Goal: Information Seeking & Learning: Understand process/instructions

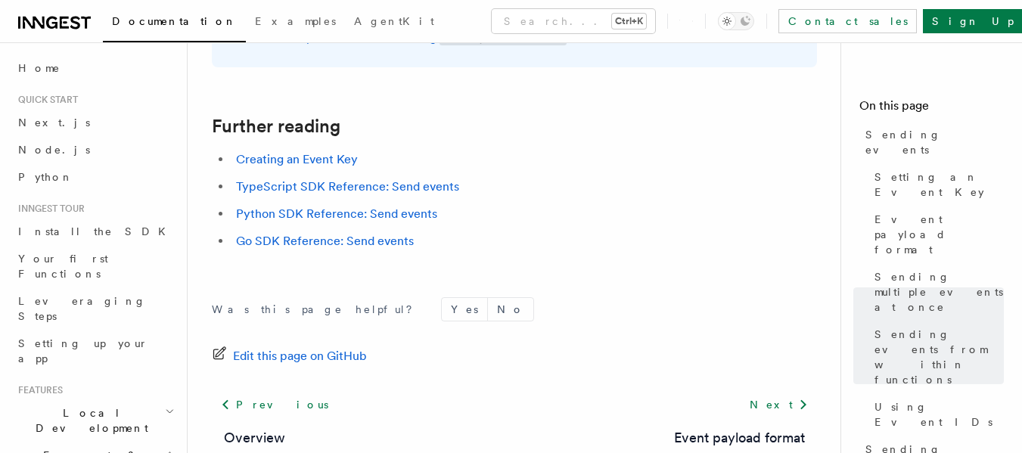
scroll to position [4458, 0]
click at [306, 191] on link "TypeScript SDK Reference: Send events" at bounding box center [347, 185] width 223 height 14
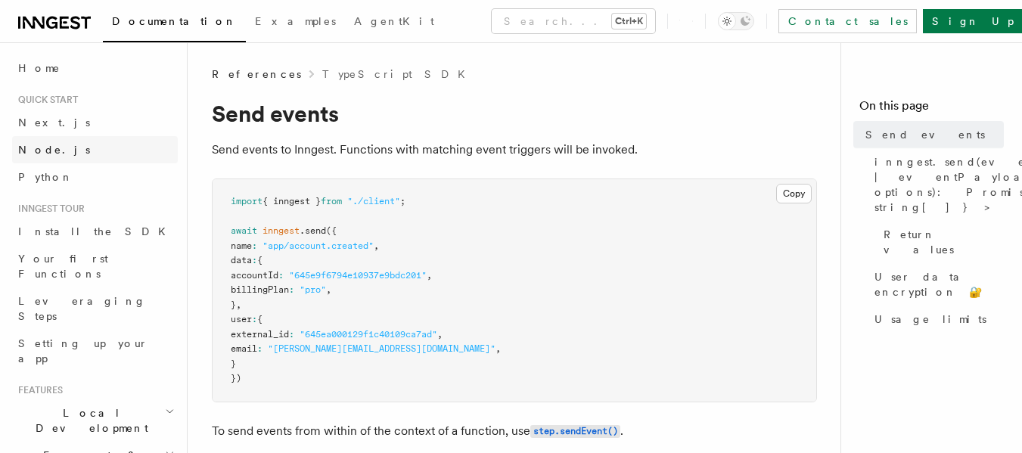
click at [44, 143] on span "Node.js" at bounding box center [54, 149] width 72 height 15
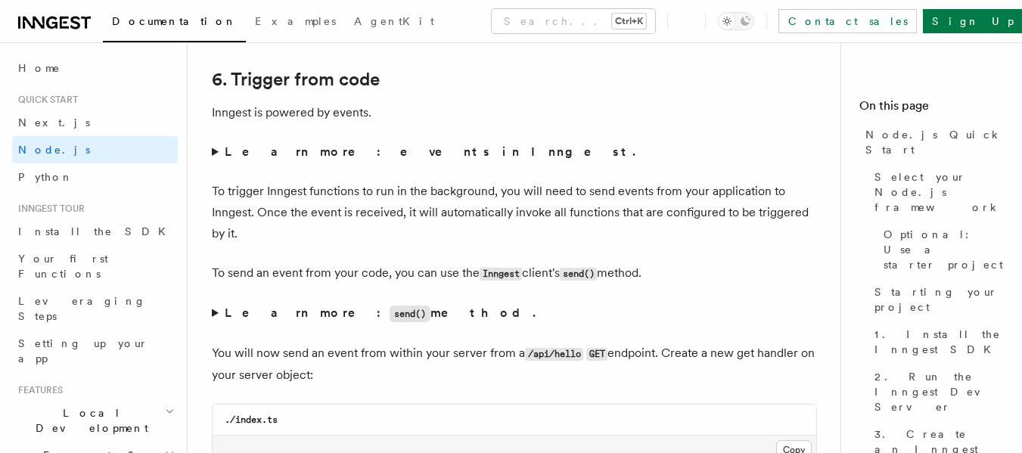
scroll to position [7709, 0]
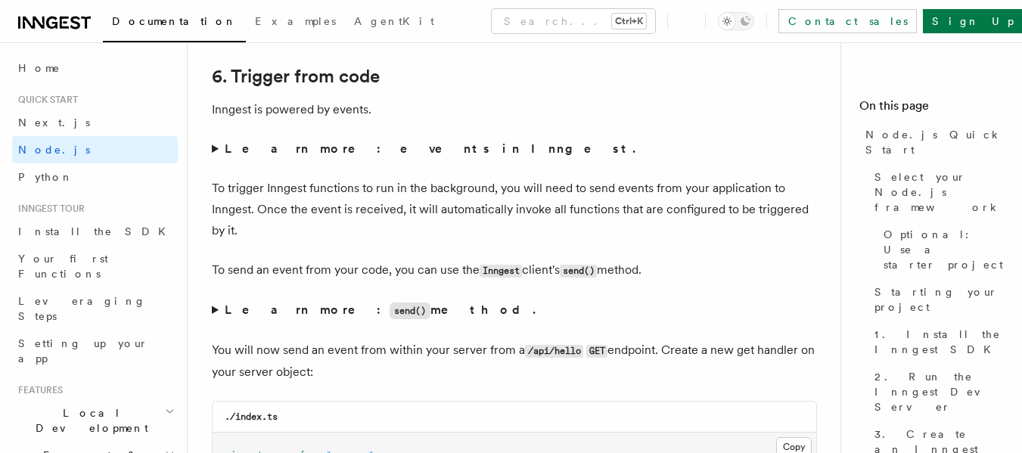
click at [307, 156] on strong "Learn more: events in Inngest." at bounding box center [432, 148] width 414 height 14
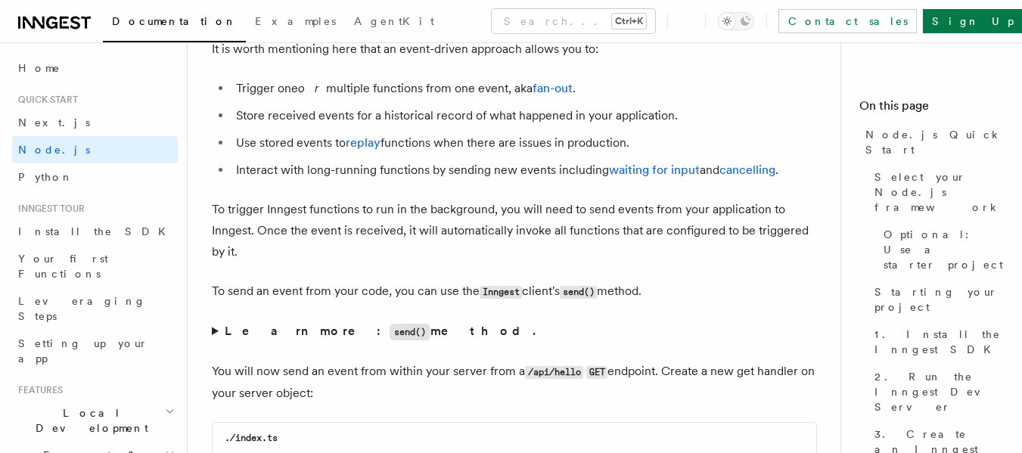
scroll to position [7849, 0]
click at [640, 176] on link "waiting for input" at bounding box center [654, 169] width 91 height 14
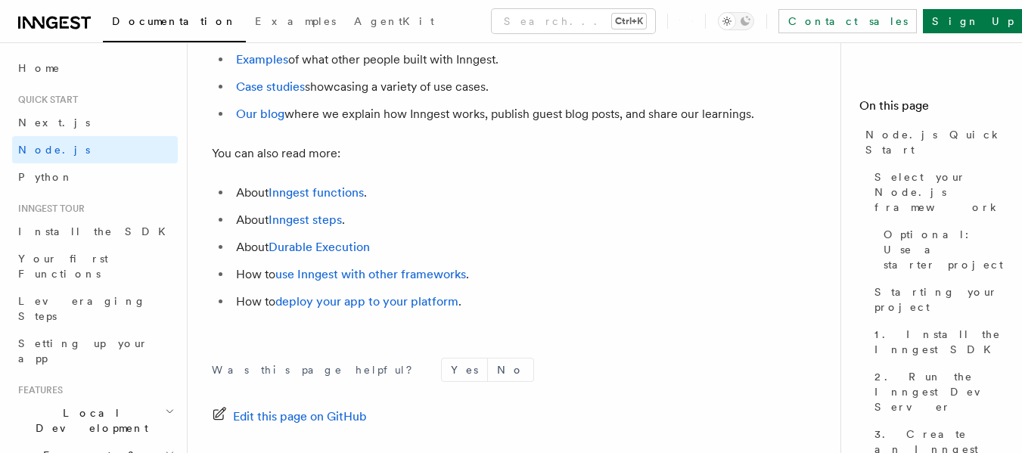
scroll to position [9702, 0]
click at [392, 281] on link "use Inngest with other frameworks" at bounding box center [370, 273] width 191 height 14
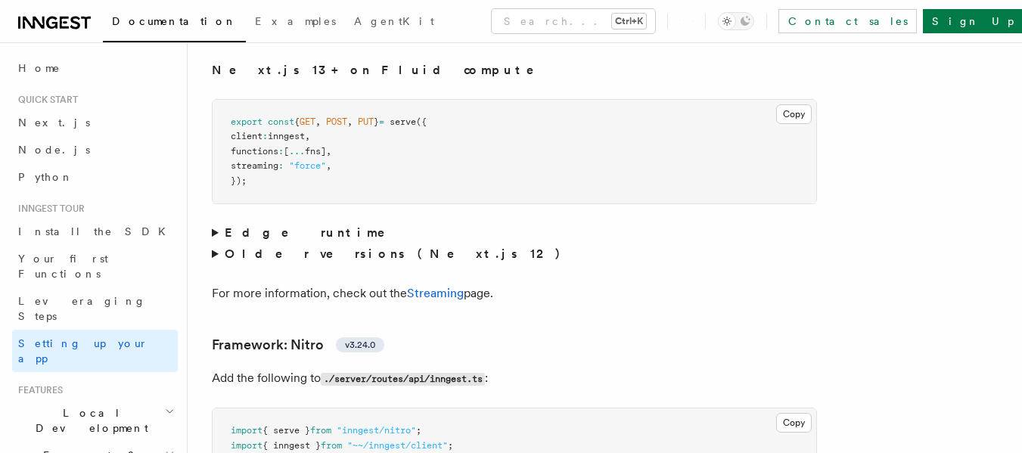
scroll to position [9771, 0]
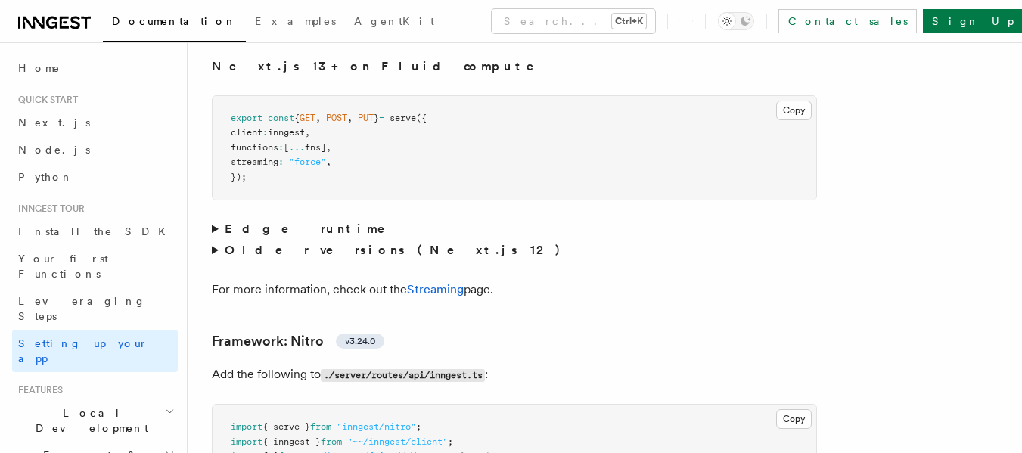
click at [257, 222] on strong "Edge runtime" at bounding box center [316, 229] width 182 height 14
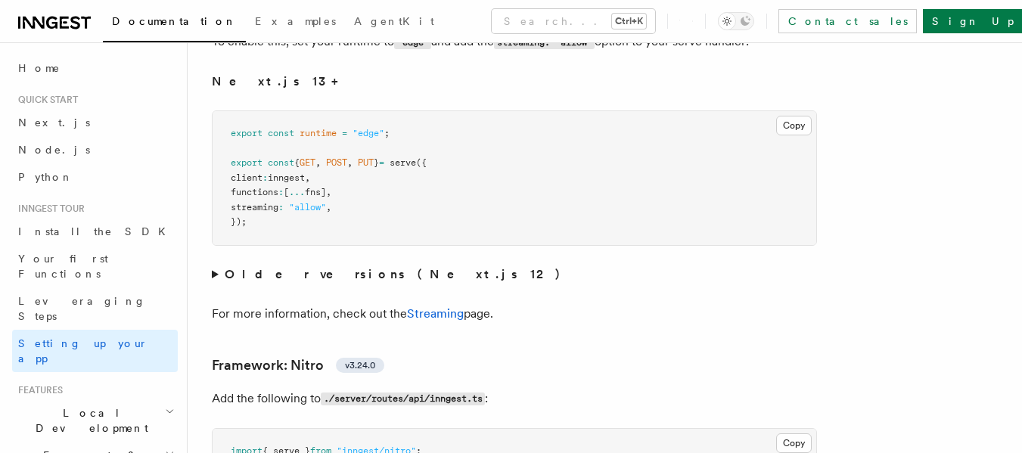
scroll to position [10059, 0]
click at [225, 266] on strong "Older versions (Next.js 12)" at bounding box center [396, 273] width 343 height 14
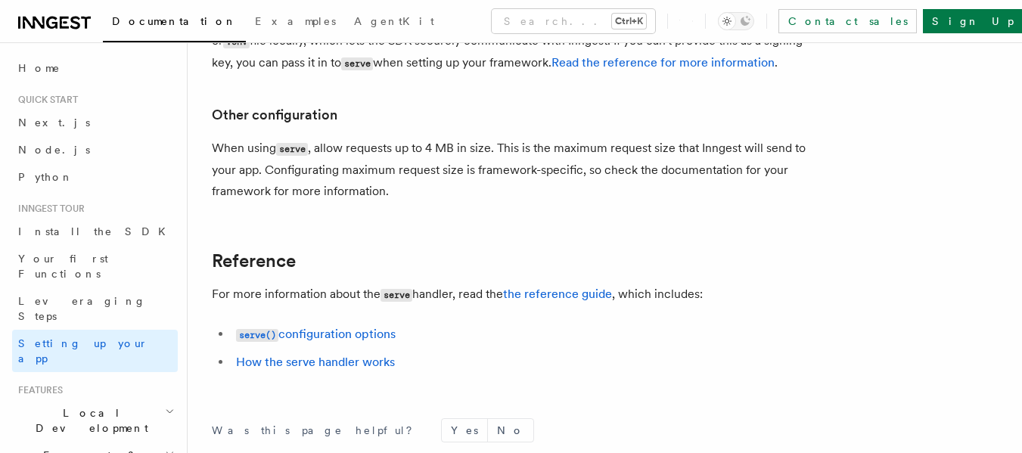
scroll to position [13468, 0]
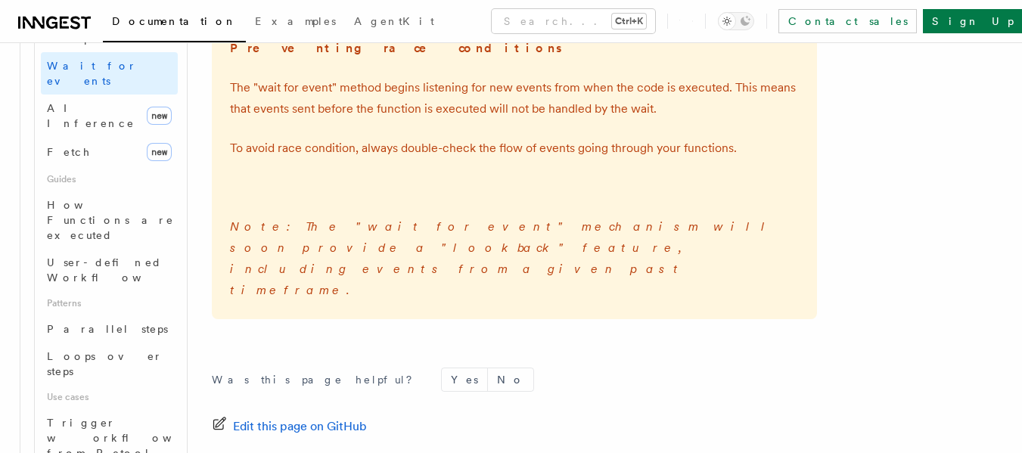
scroll to position [627, 0]
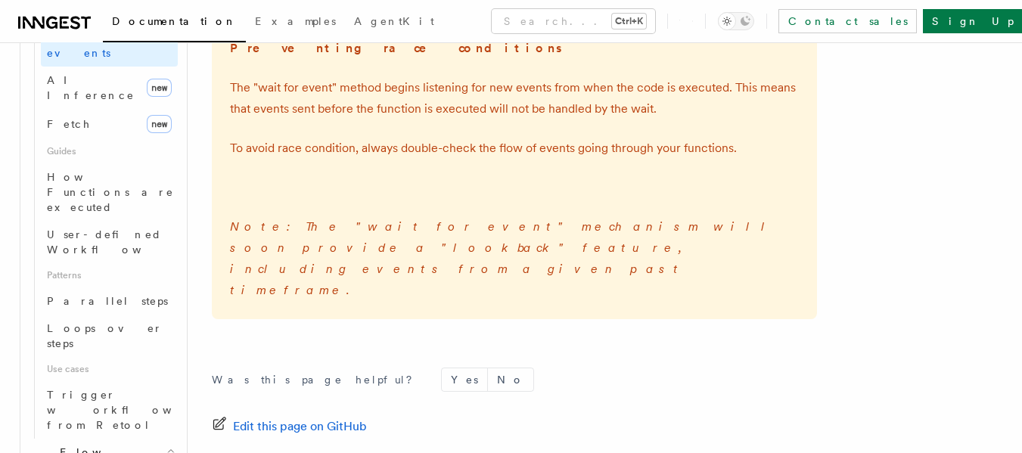
scroll to position [657, 0]
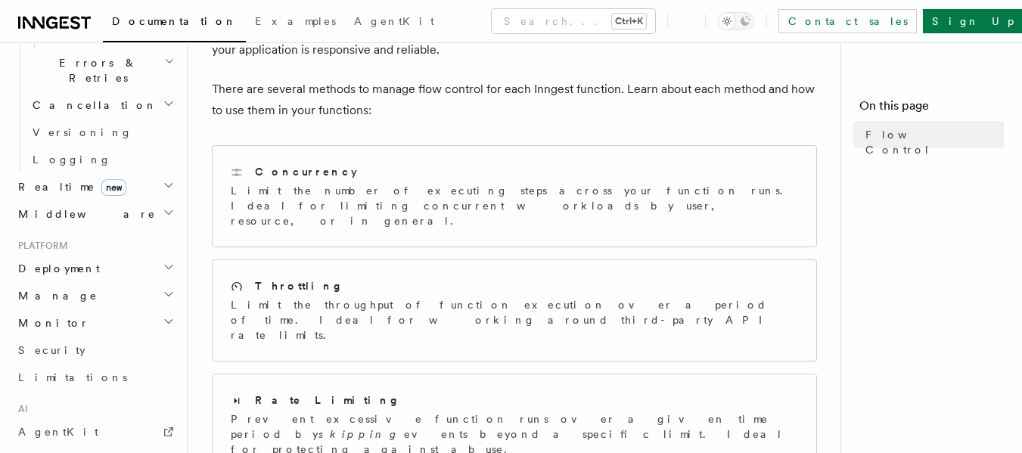
scroll to position [154, 0]
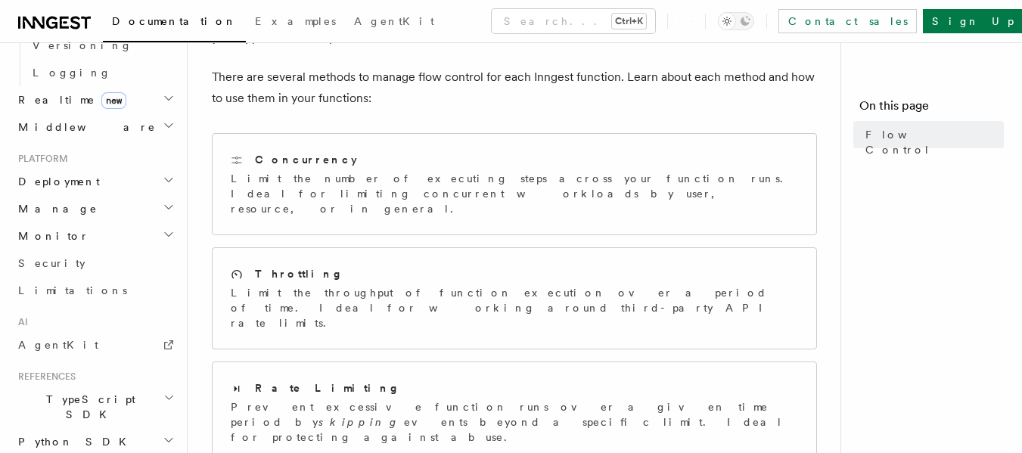
scroll to position [871, 0]
click at [85, 391] on span "TypeScript SDK" at bounding box center [87, 406] width 151 height 30
click at [77, 433] on span "Introduction" at bounding box center [87, 440] width 109 height 15
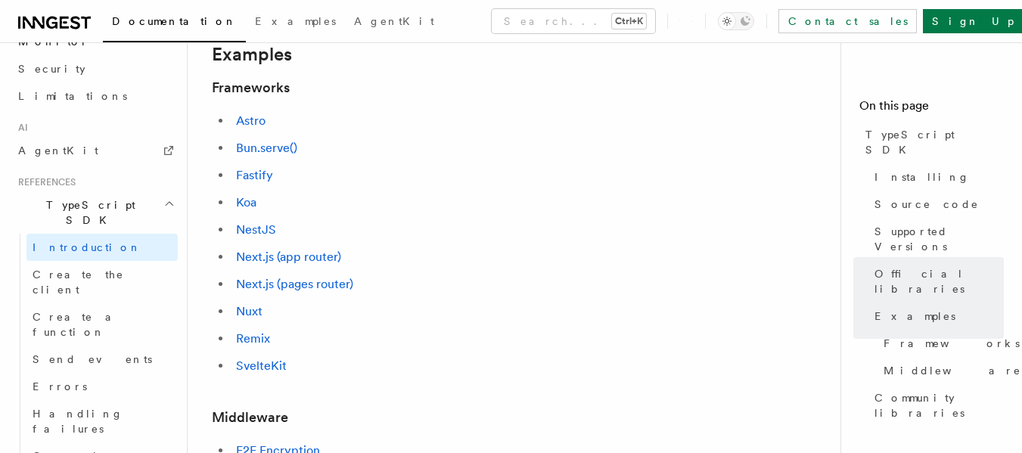
scroll to position [665, 0]
click at [99, 269] on span "Create the client" at bounding box center [79, 282] width 92 height 27
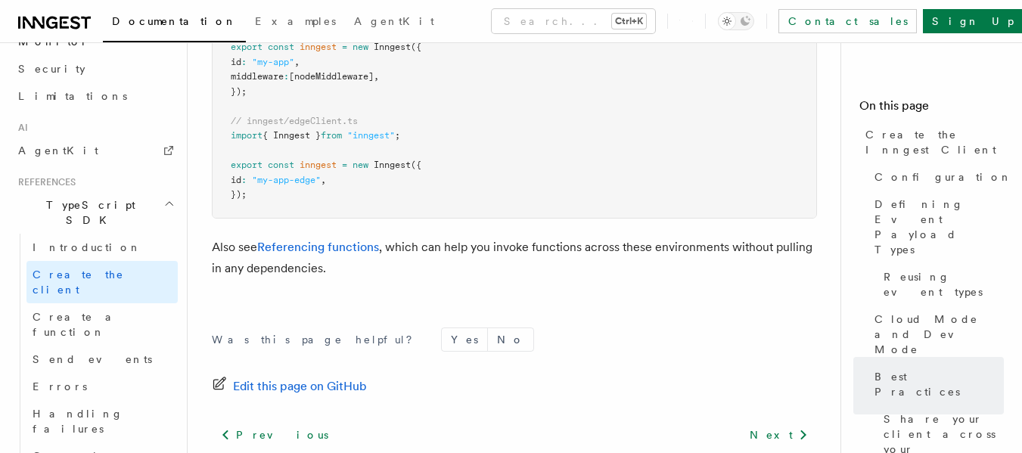
scroll to position [3742, 0]
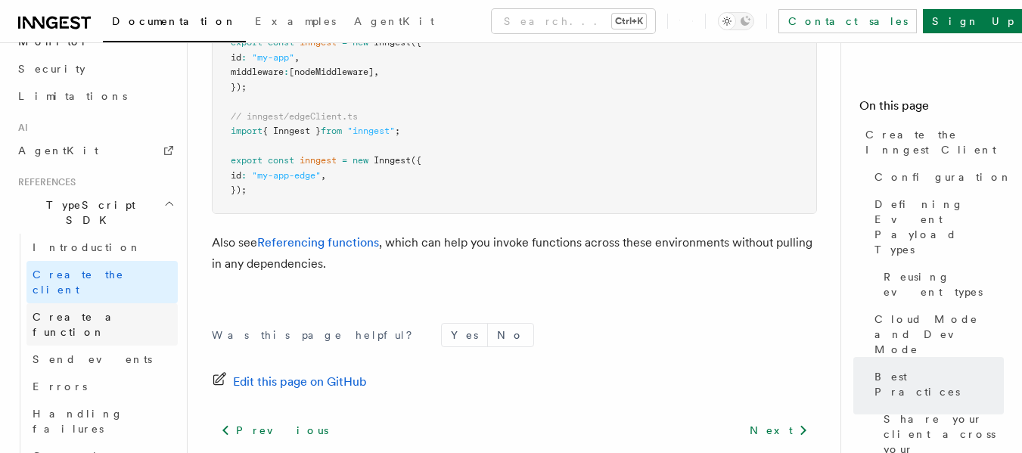
click at [88, 303] on link "Create a function" at bounding box center [101, 324] width 151 height 42
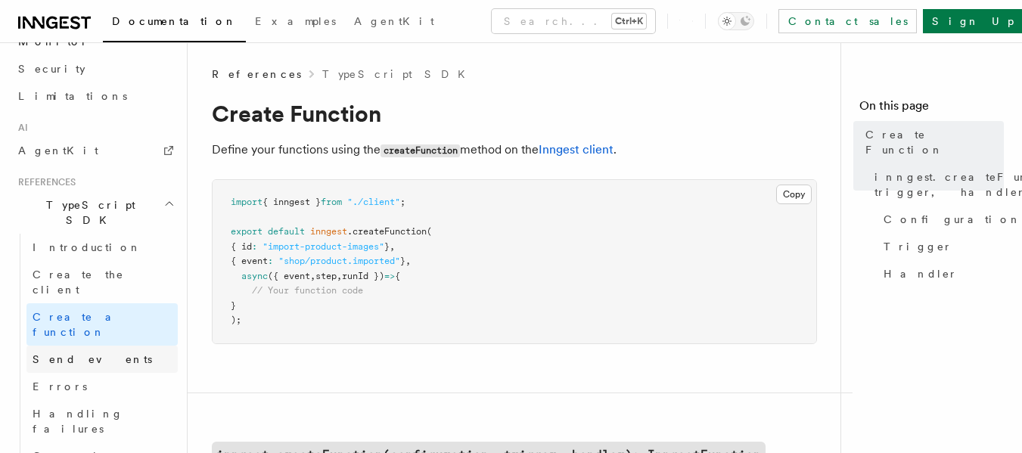
click at [95, 346] on link "Send events" at bounding box center [101, 359] width 151 height 27
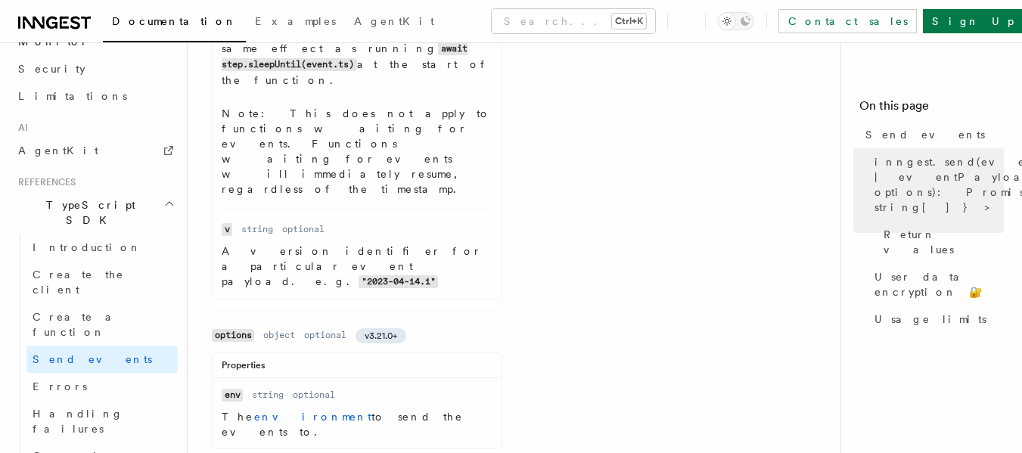
scroll to position [1503, 0]
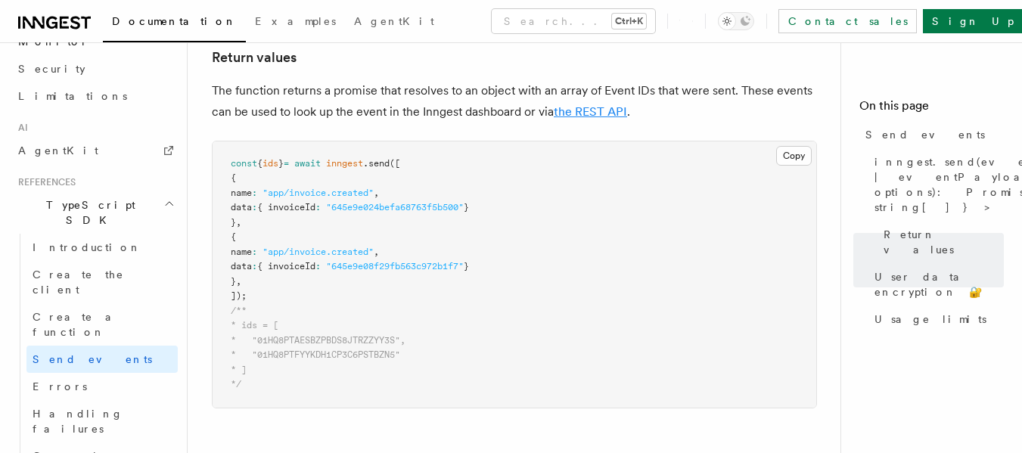
scroll to position [2165, 0]
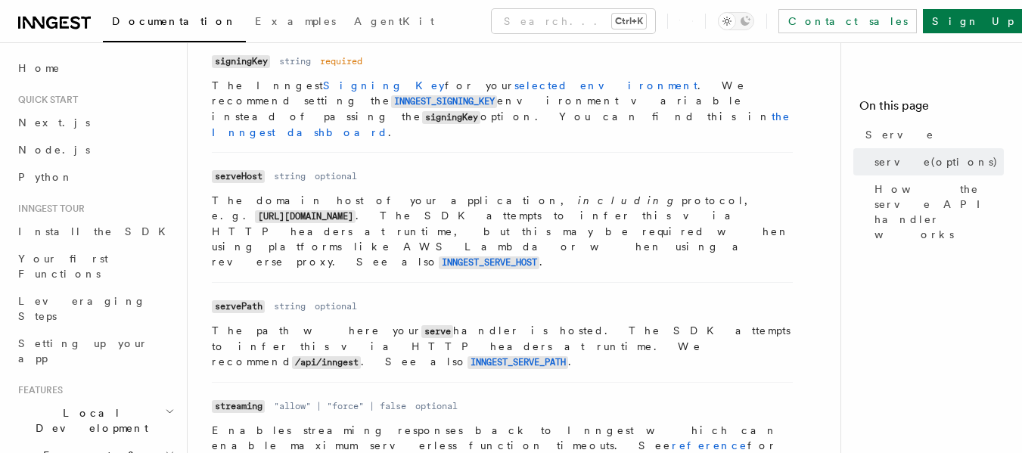
scroll to position [792, 0]
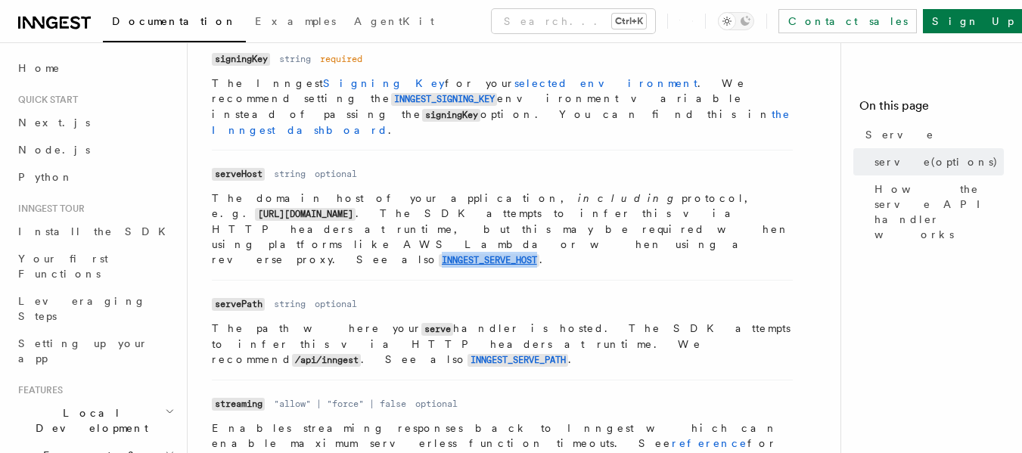
drag, startPoint x: 232, startPoint y: 178, endPoint x: 334, endPoint y: 194, distance: 103.2
click at [334, 194] on li "Name serveHost Type string Required optional Description The domain host of you…" at bounding box center [502, 215] width 581 height 130
copy code "INNGEST_SERVE_HOST"
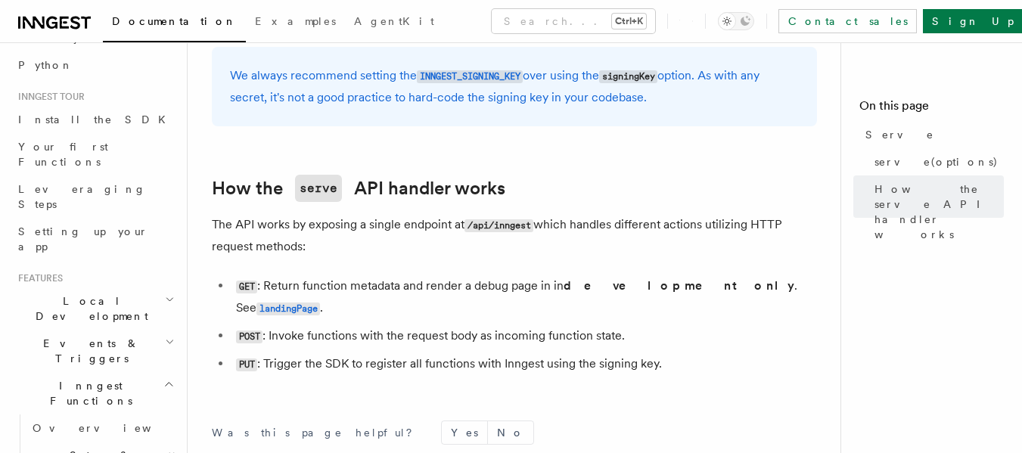
scroll to position [0, 0]
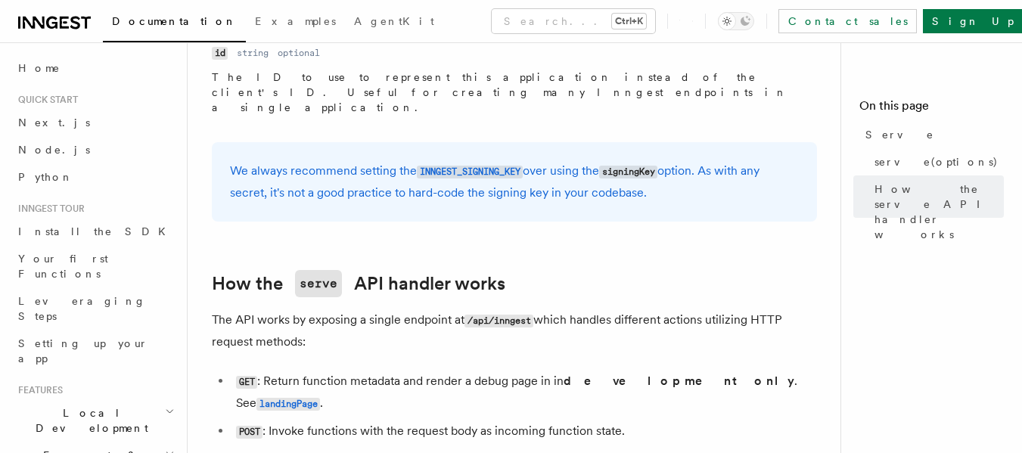
scroll to position [1635, 0]
